Goal: Navigation & Orientation: Find specific page/section

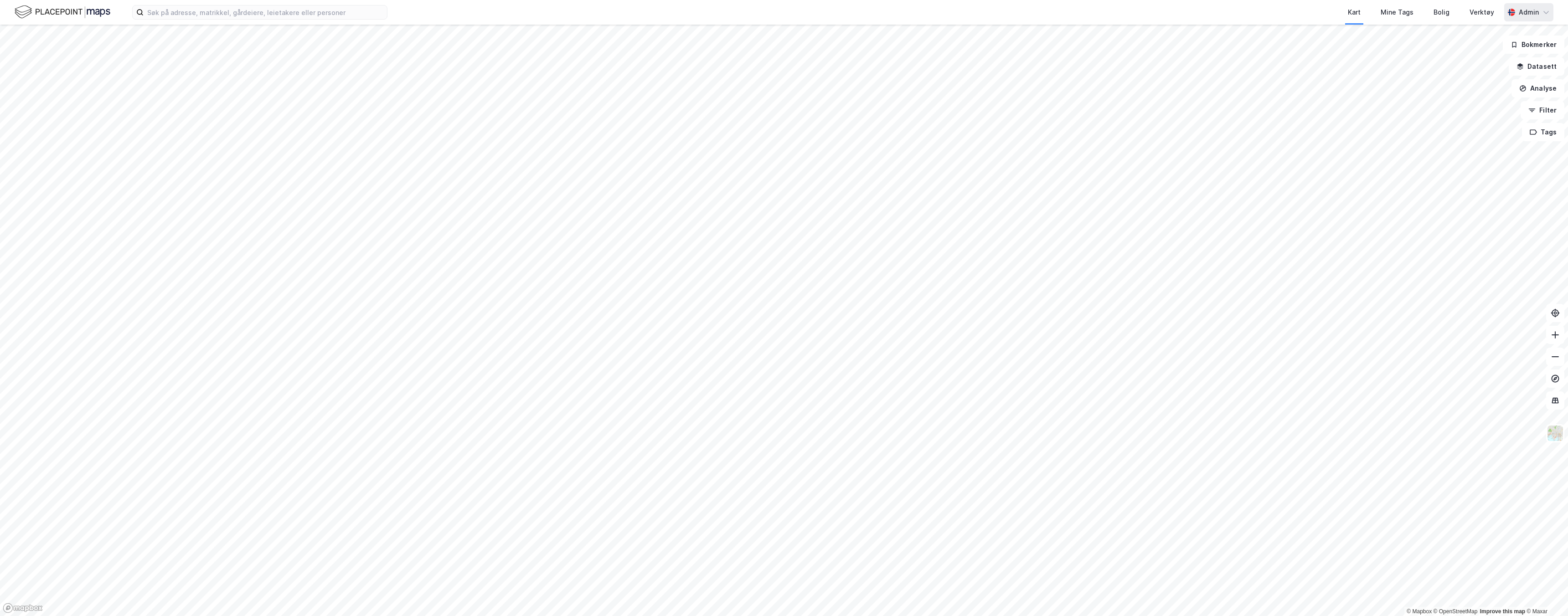
click at [1538, 11] on div "Admin" at bounding box center [1529, 12] width 20 height 11
